Goal: Information Seeking & Learning: Learn about a topic

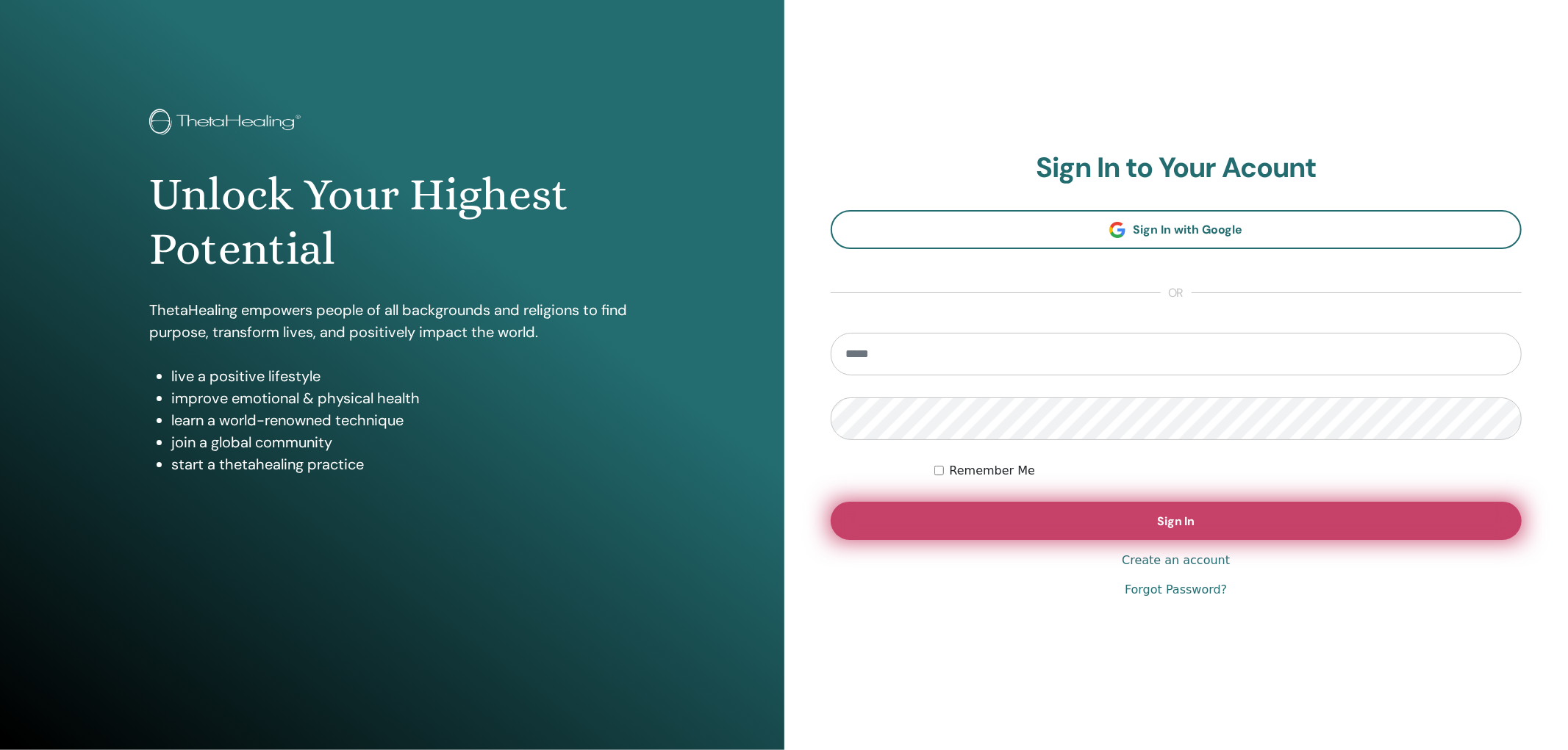
type input "**********"
click at [1254, 517] on button "Sign In" at bounding box center [1177, 521] width 692 height 38
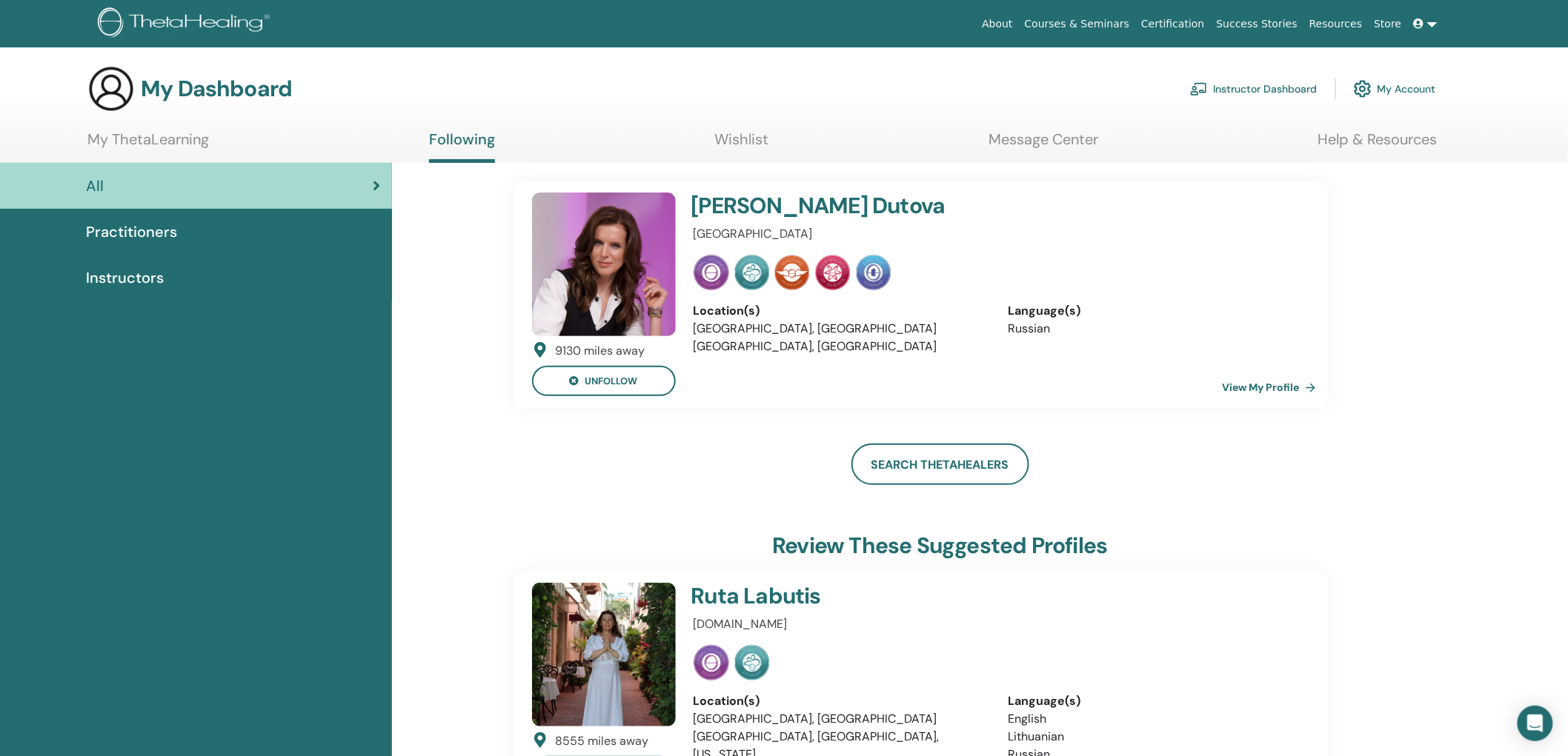
click at [250, 277] on div "Instructors" at bounding box center [195, 278] width 368 height 23
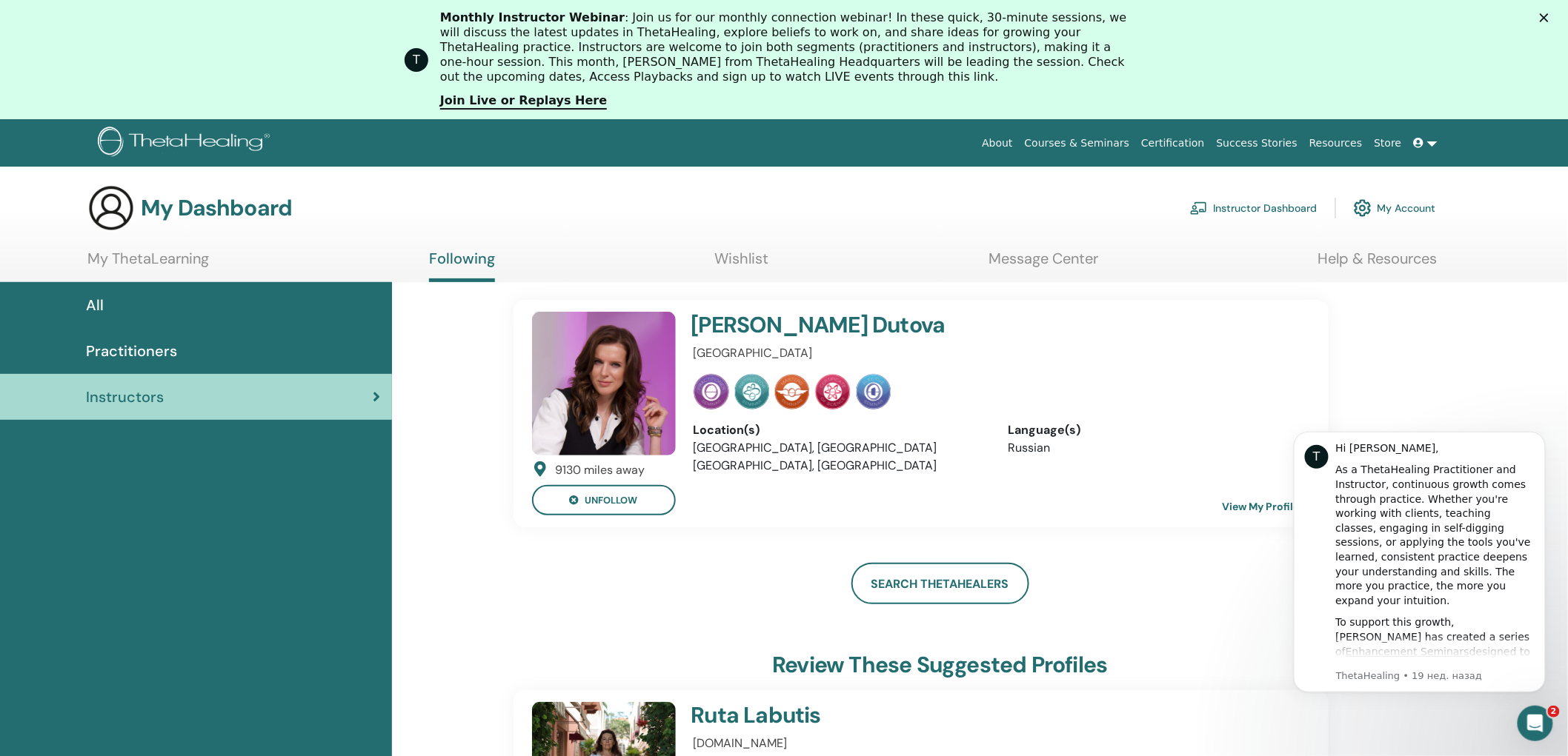
click at [190, 255] on link "My ThetaLearning" at bounding box center [148, 263] width 122 height 29
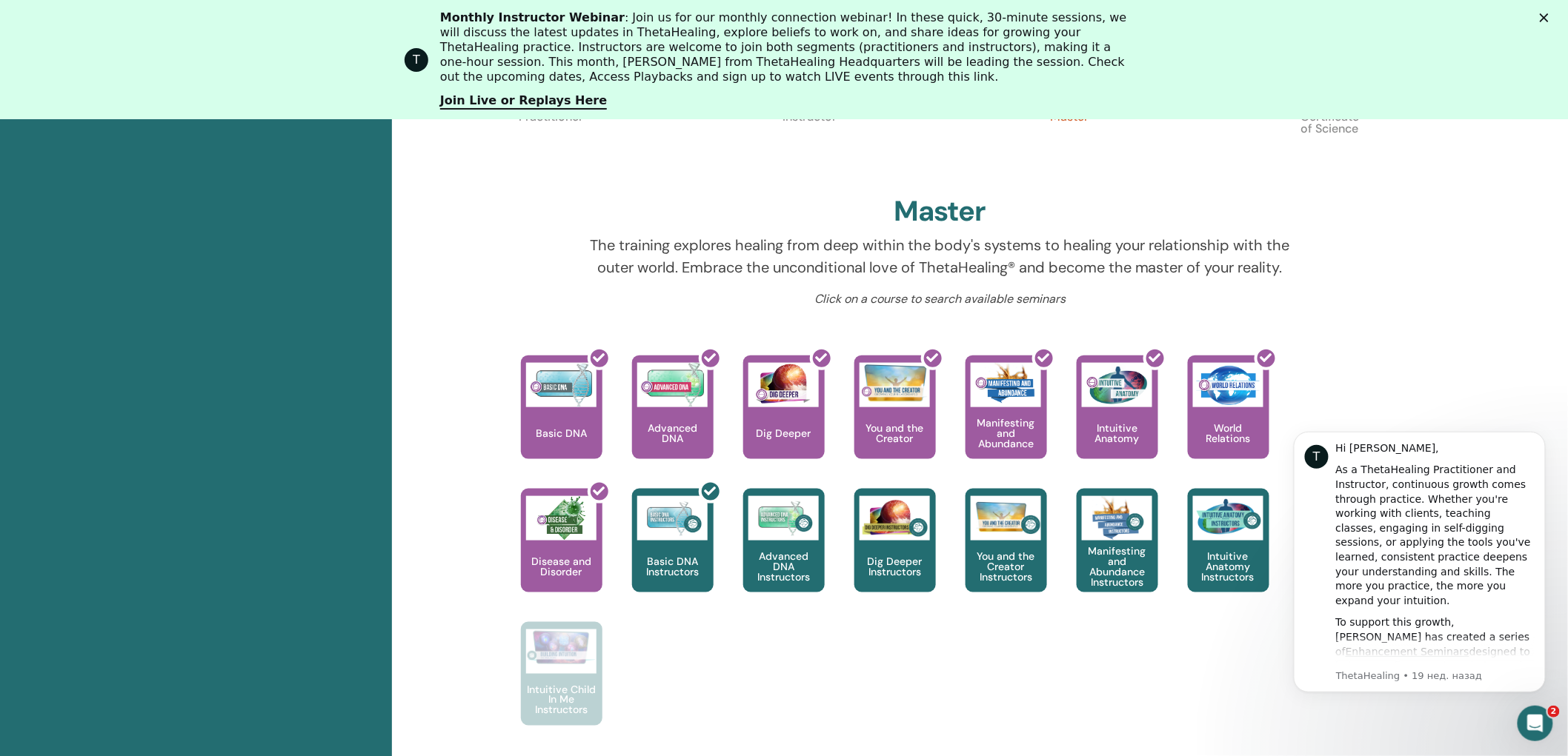
scroll to position [463, 0]
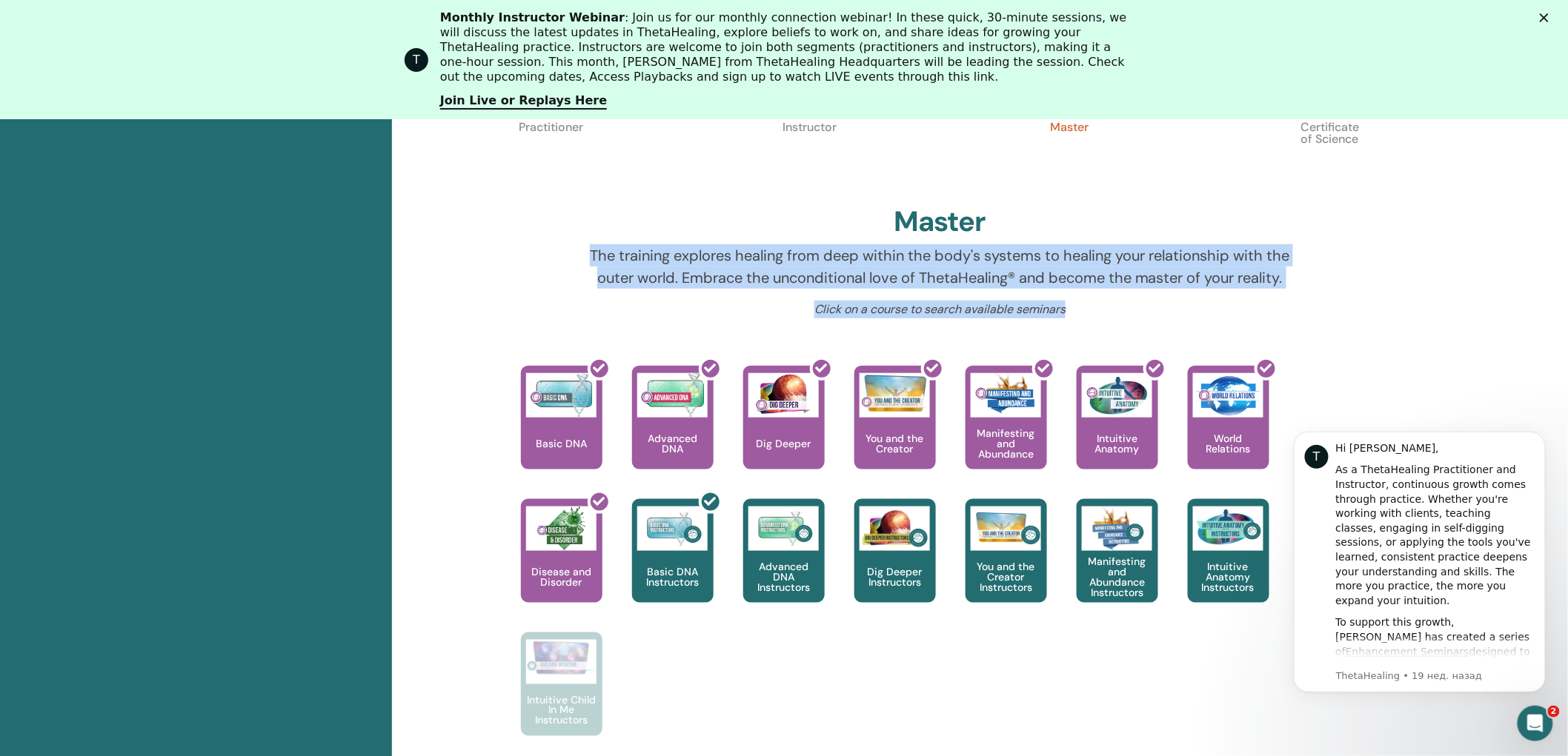
drag, startPoint x: 587, startPoint y: 250, endPoint x: 1097, endPoint y: 318, distance: 514.5
click at [1097, 318] on div "Hello, Nadezhda Your journey starts here; welcome to ThetaLearning HQ. Learn th…" at bounding box center [940, 320] width 889 height 925
copy div "The training explores healing from deep within the body's systems to healing yo…"
click at [1102, 313] on p "Click on a course to search available seminars" at bounding box center [940, 309] width 707 height 18
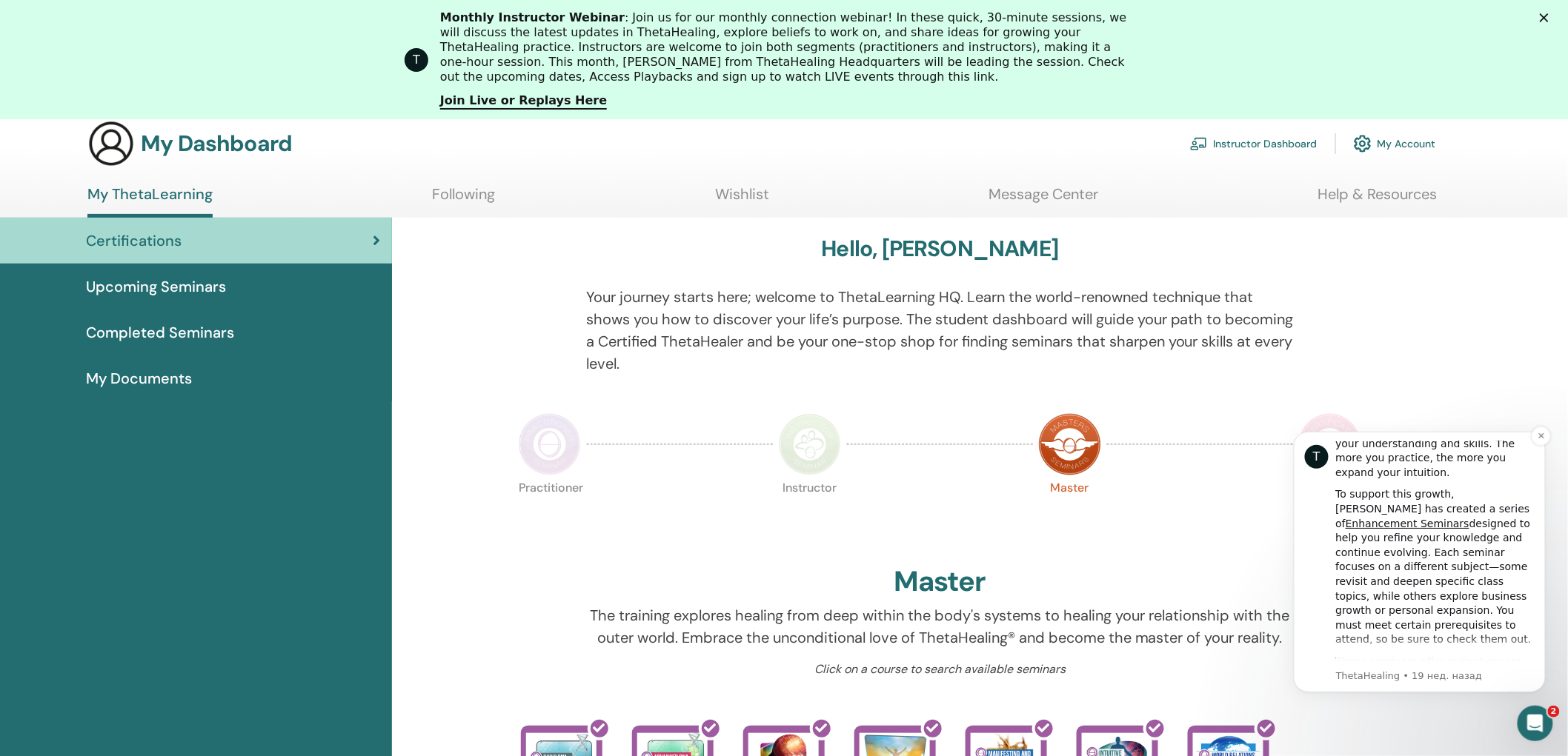
scroll to position [205, 0]
click at [1540, 434] on icon "Dismiss notification" at bounding box center [1540, 435] width 8 height 8
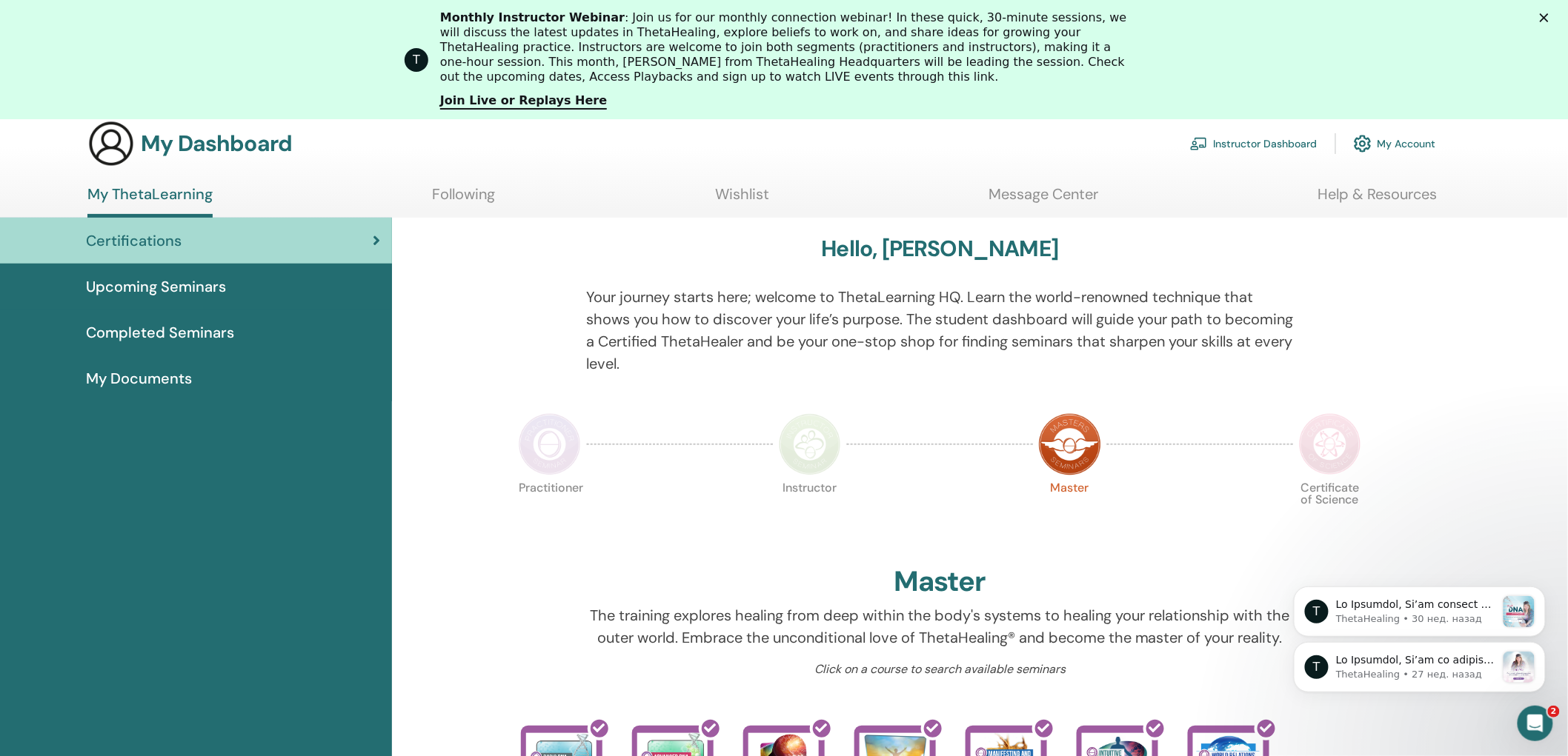
click at [1319, 434] on img at bounding box center [1329, 444] width 63 height 63
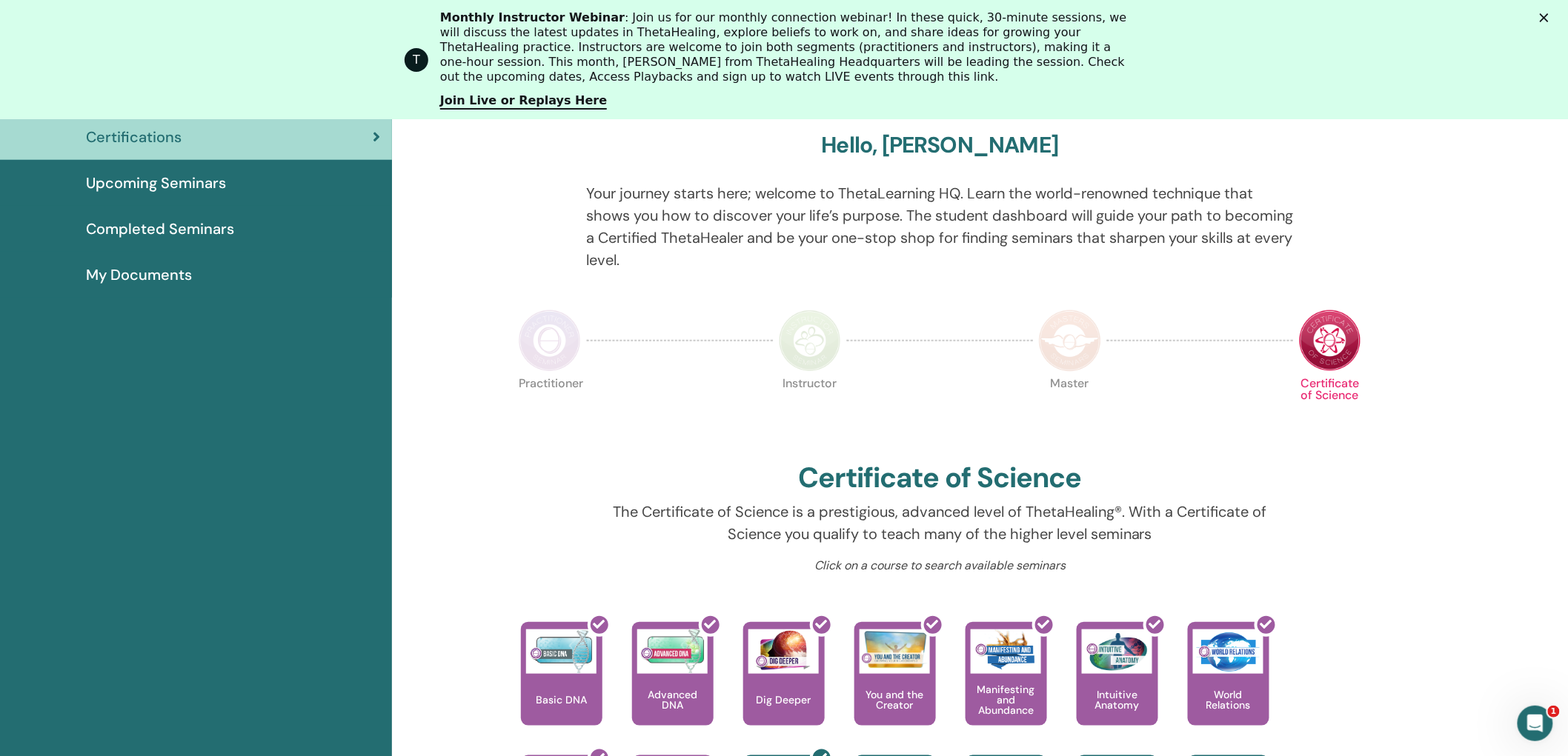
scroll to position [206, 0]
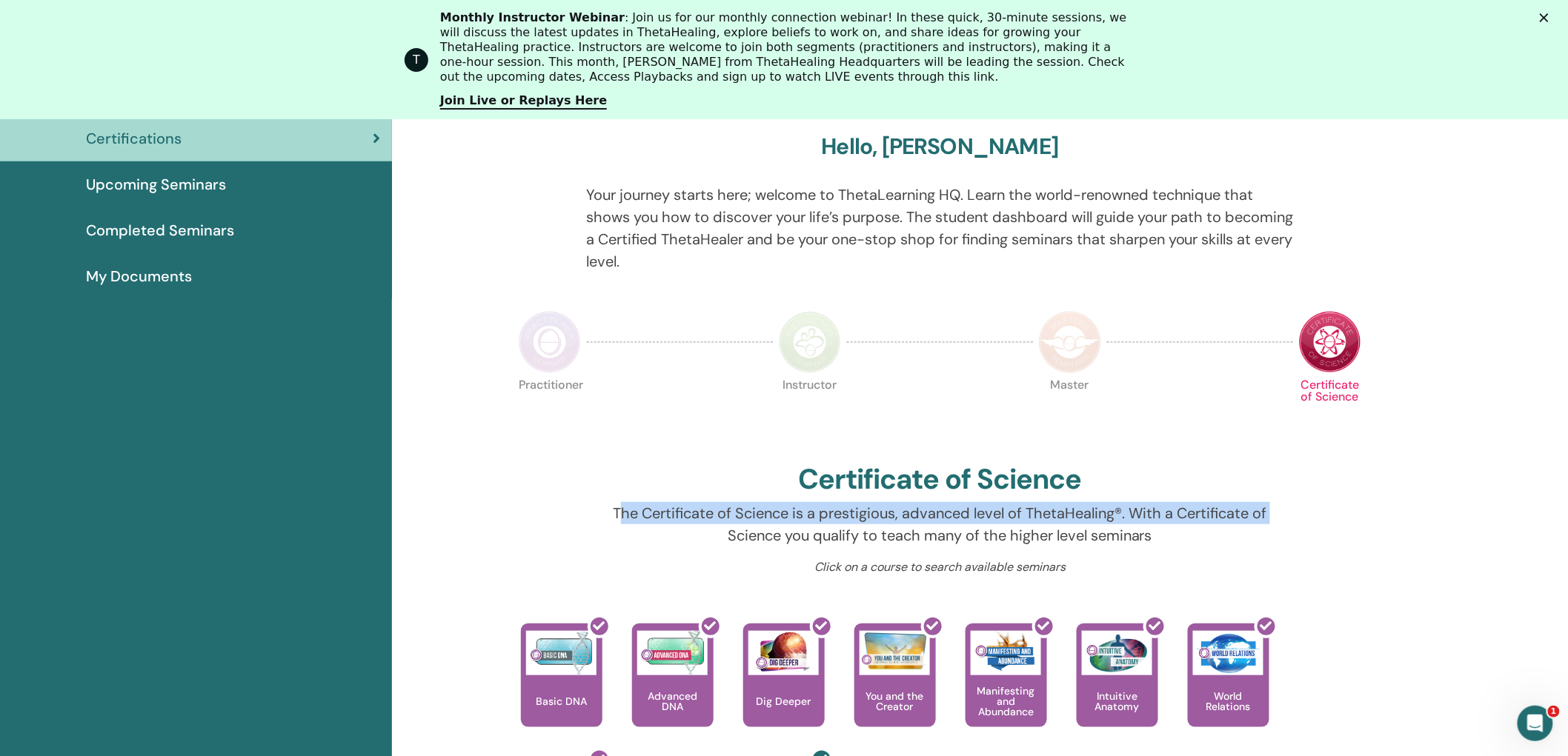
drag, startPoint x: 625, startPoint y: 519, endPoint x: 624, endPoint y: 529, distance: 10.0
click at [624, 529] on p "The Certificate of Science is a prestigious, advanced level of ThetaHealing®. W…" at bounding box center [940, 523] width 707 height 44
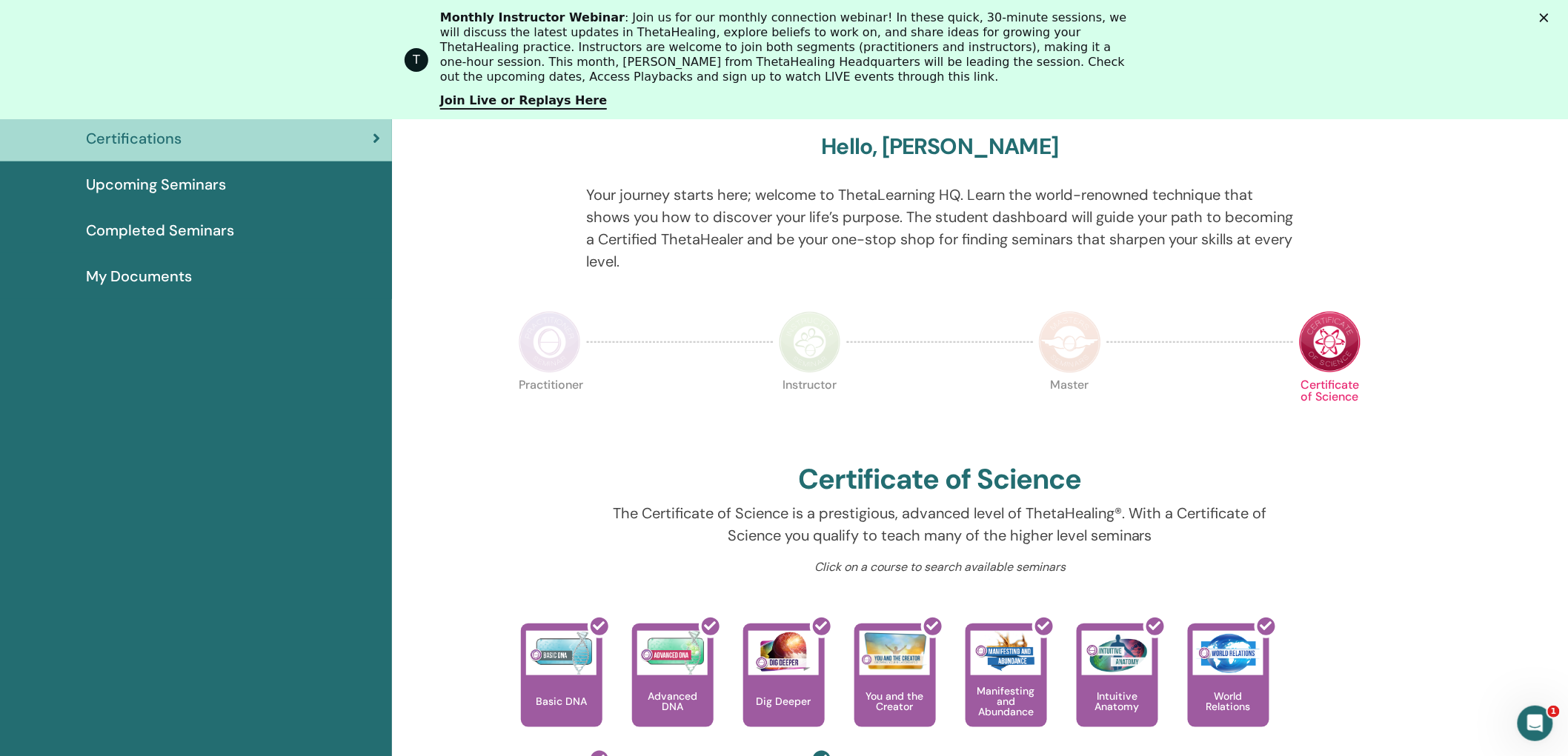
click at [591, 503] on p "The Certificate of Science is a prestigious, advanced level of ThetaHealing®. W…" at bounding box center [940, 523] width 707 height 44
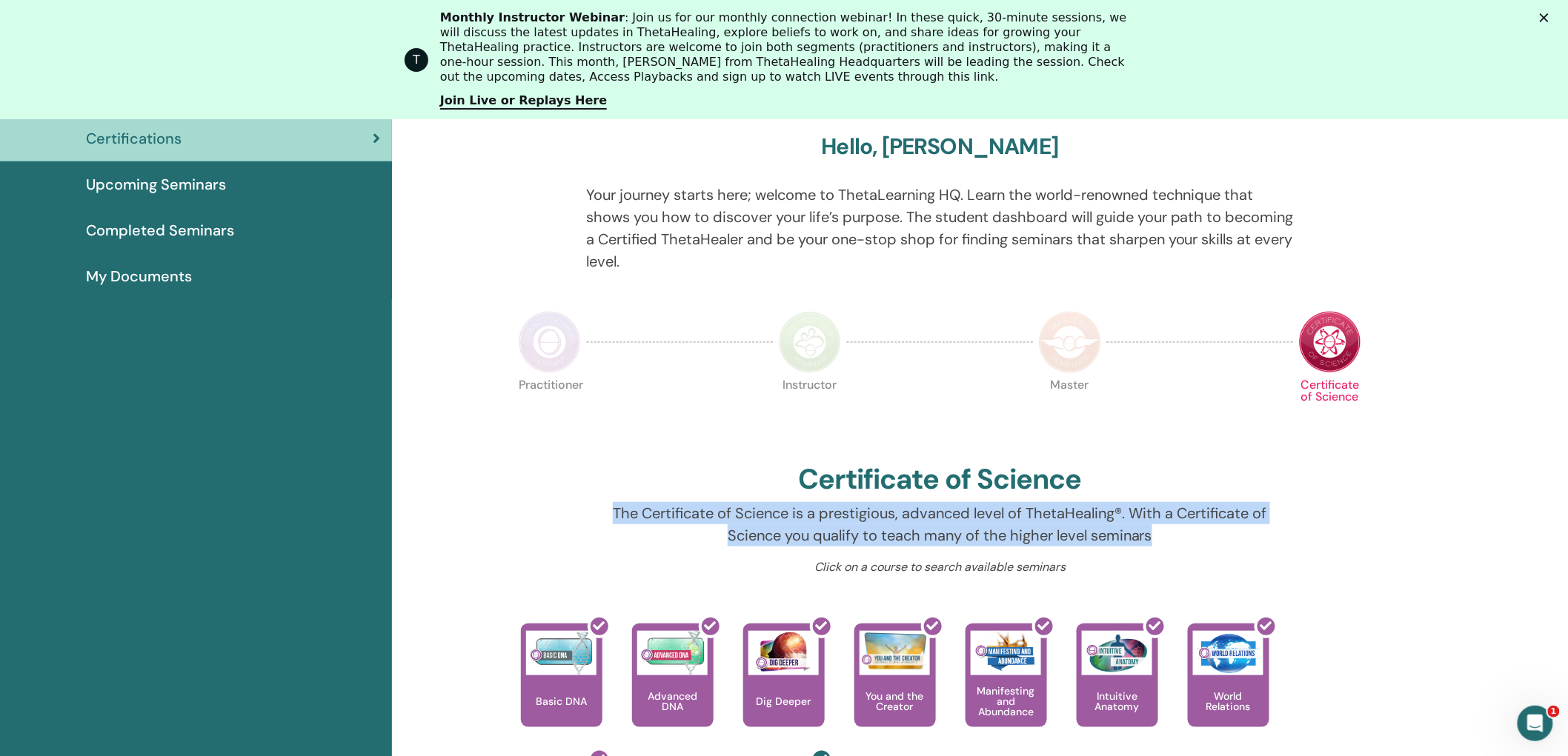
drag, startPoint x: 599, startPoint y: 506, endPoint x: 1186, endPoint y: 550, distance: 588.6
click at [1186, 550] on div "The Certificate of Science is a prestigious, advanced level of ThetaHealing®. W…" at bounding box center [939, 530] width 730 height 57
copy p "The Certificate of Science is a prestigious, advanced level of ThetaHealing®. W…"
click at [1062, 326] on img at bounding box center [1069, 342] width 63 height 63
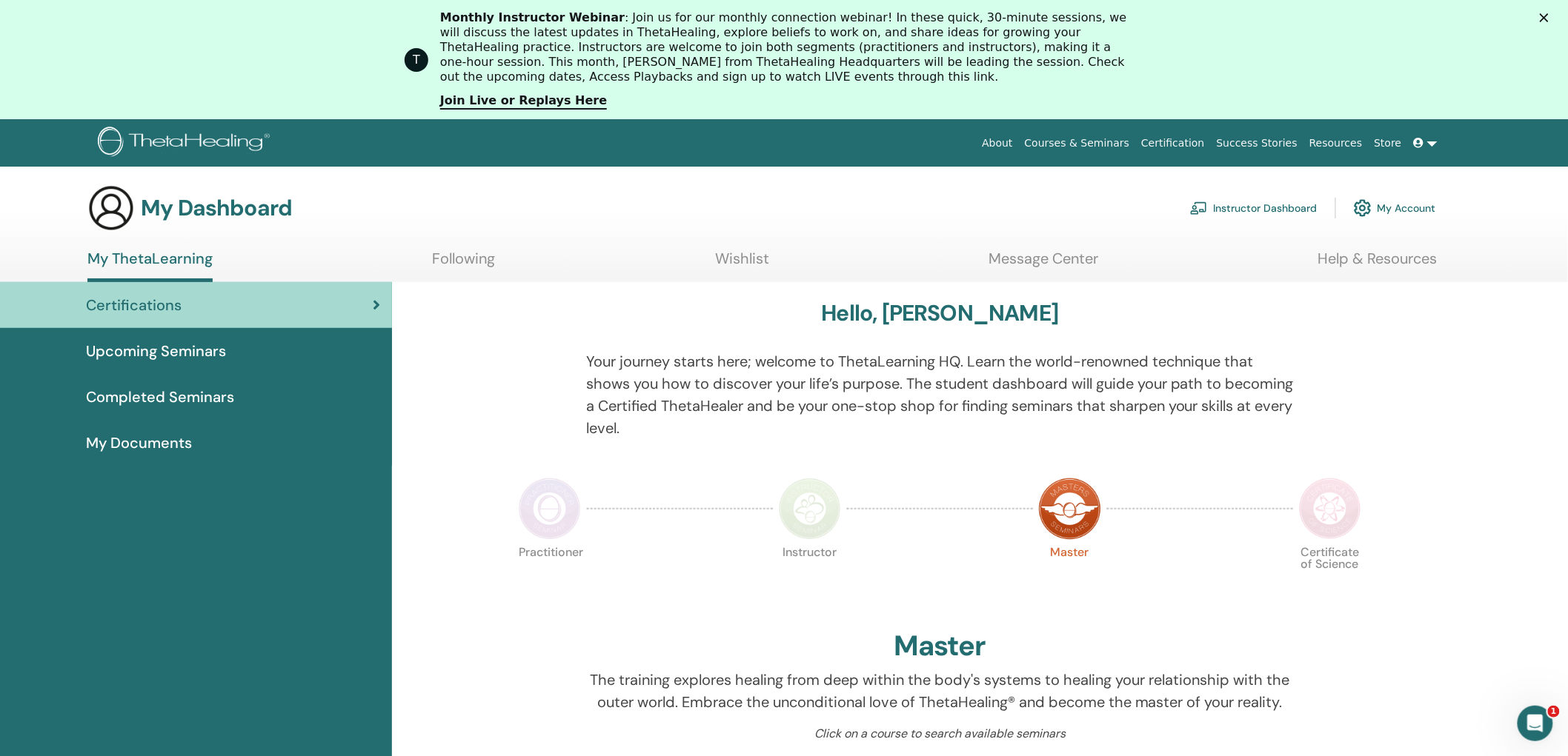
click at [163, 441] on span "My Documents" at bounding box center [138, 443] width 106 height 23
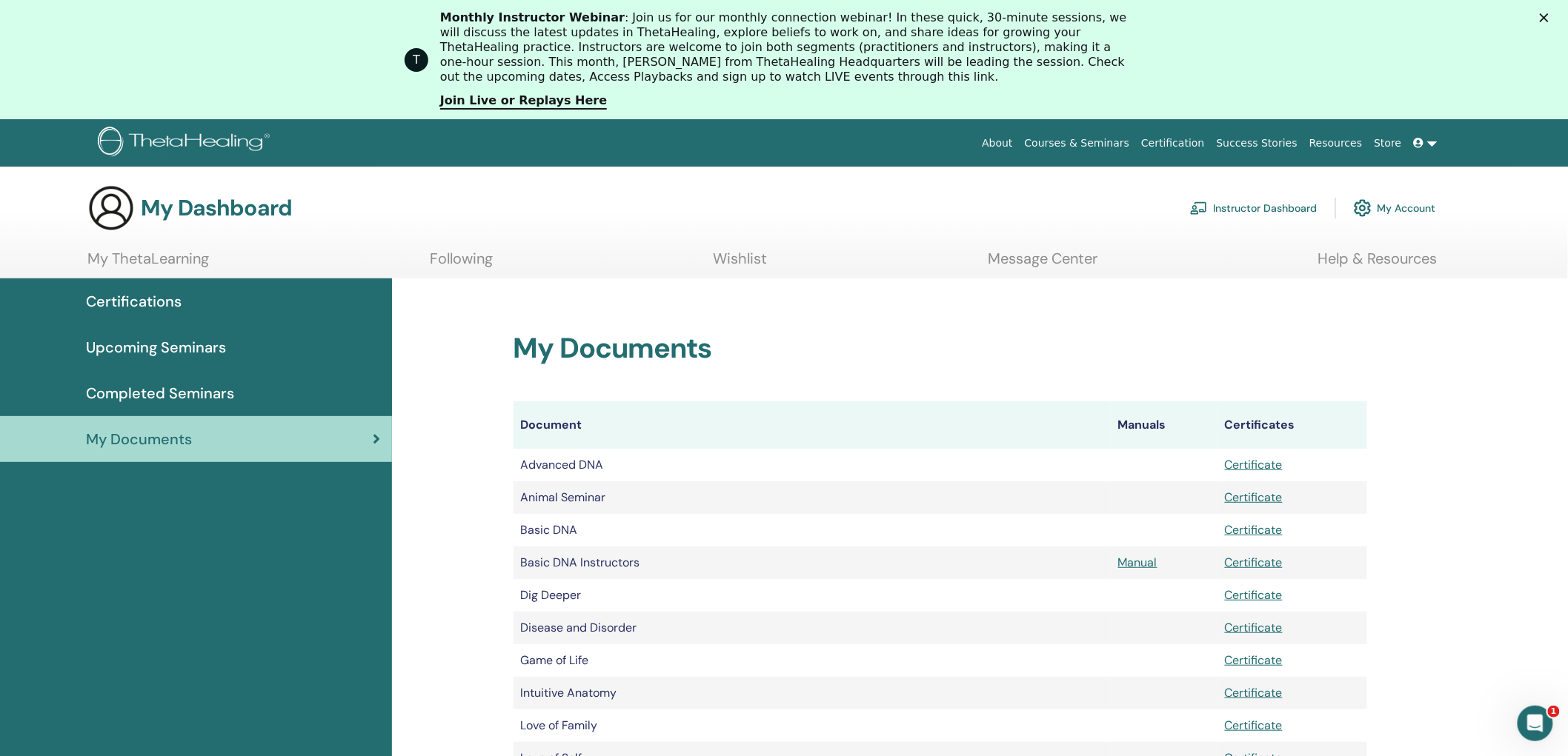
click at [249, 388] on div "Completed Seminars" at bounding box center [195, 393] width 368 height 23
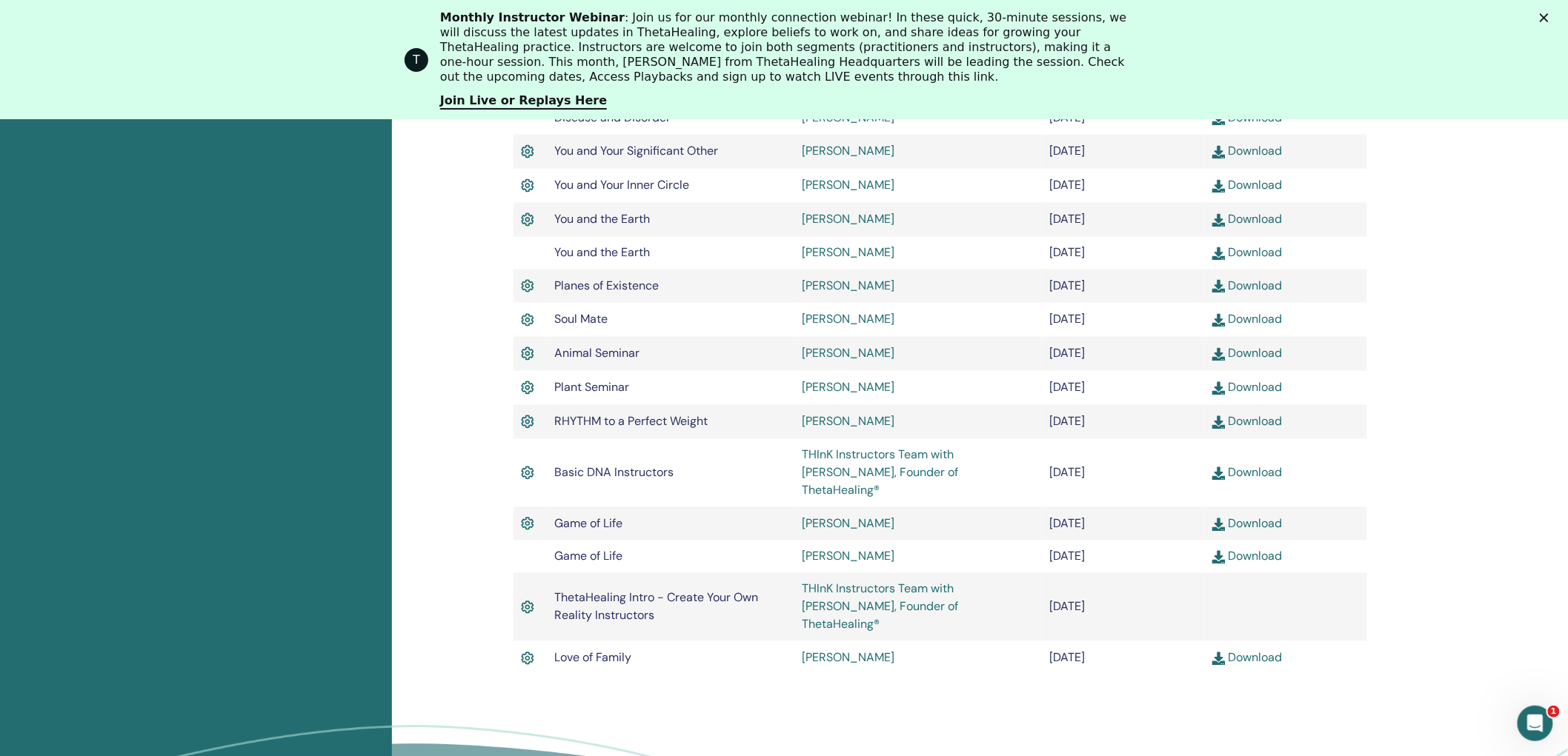
scroll to position [1122, 0]
